Goal: Communication & Community: Answer question/provide support

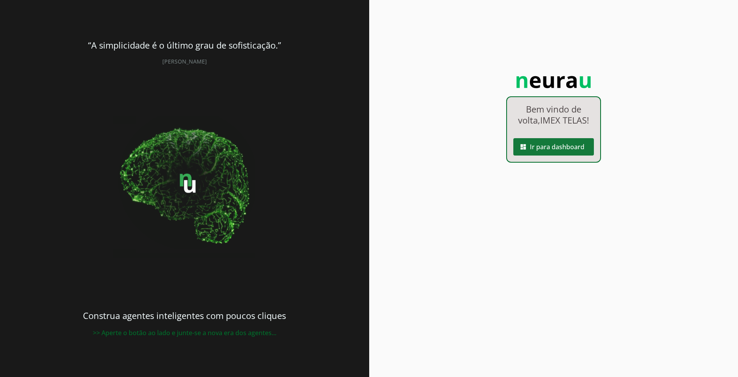
click at [570, 152] on span at bounding box center [553, 146] width 81 height 19
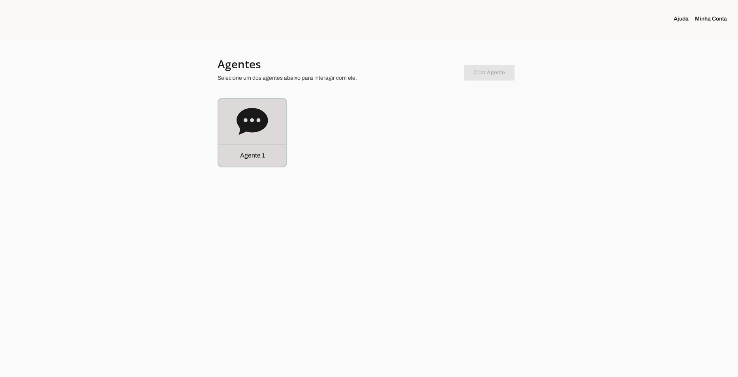
click at [257, 122] on icon at bounding box center [251, 121] width 31 height 27
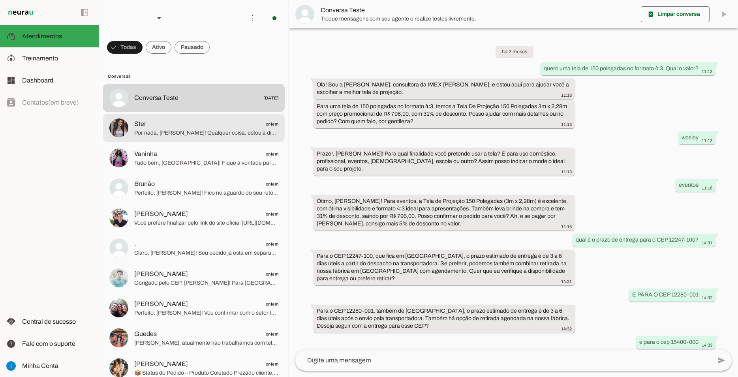
scroll to position [360, 0]
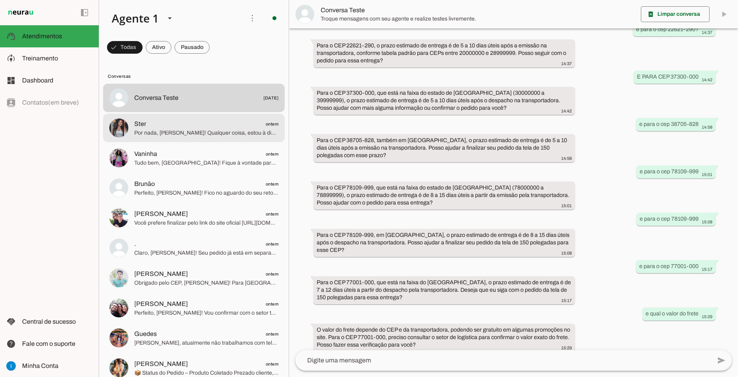
click at [257, 129] on span "Por nada, [PERSON_NAME]! Qualquer coisa, estou à disposição. Boa medição e até …" at bounding box center [206, 133] width 144 height 8
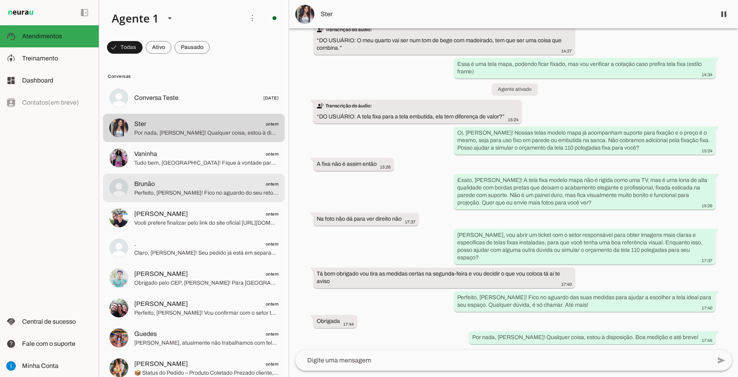
click at [201, 179] on span "Brunão ontem" at bounding box center [206, 184] width 144 height 10
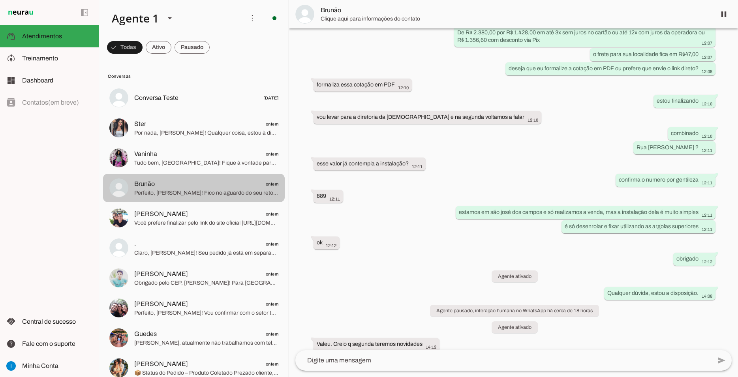
scroll to position [1566, 0]
